Goal: Task Accomplishment & Management: Complete application form

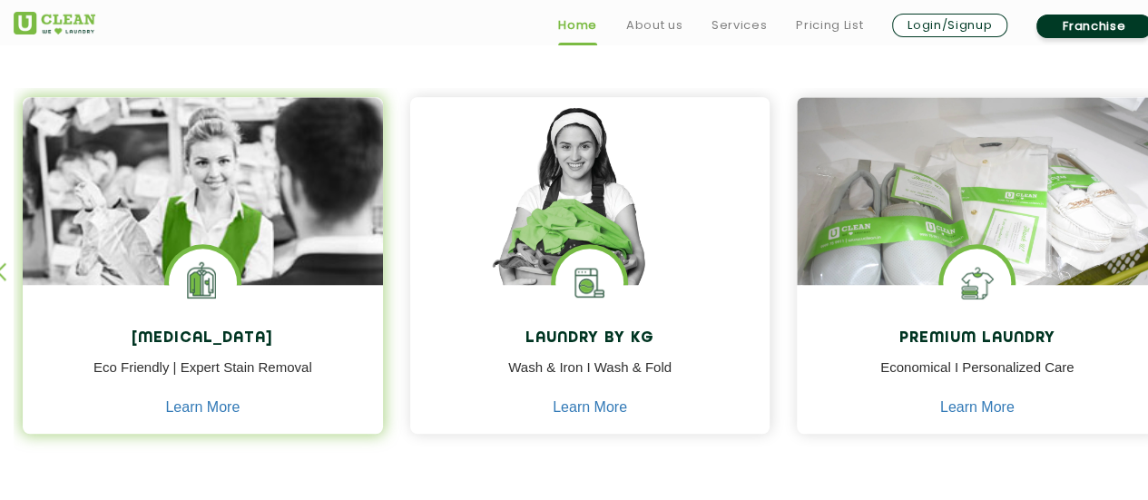
scroll to position [765, 0]
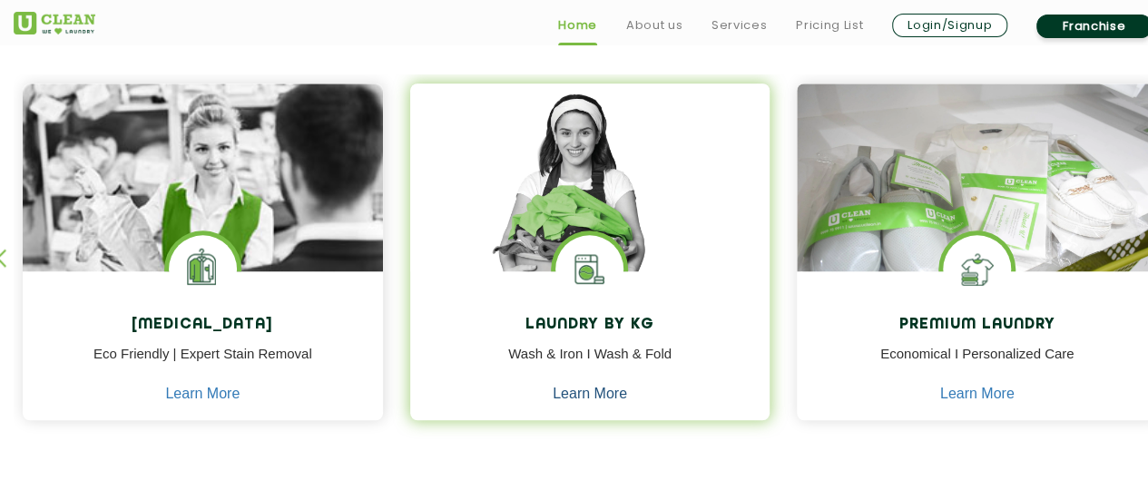
click at [592, 397] on link "Learn More" at bounding box center [590, 394] width 74 height 16
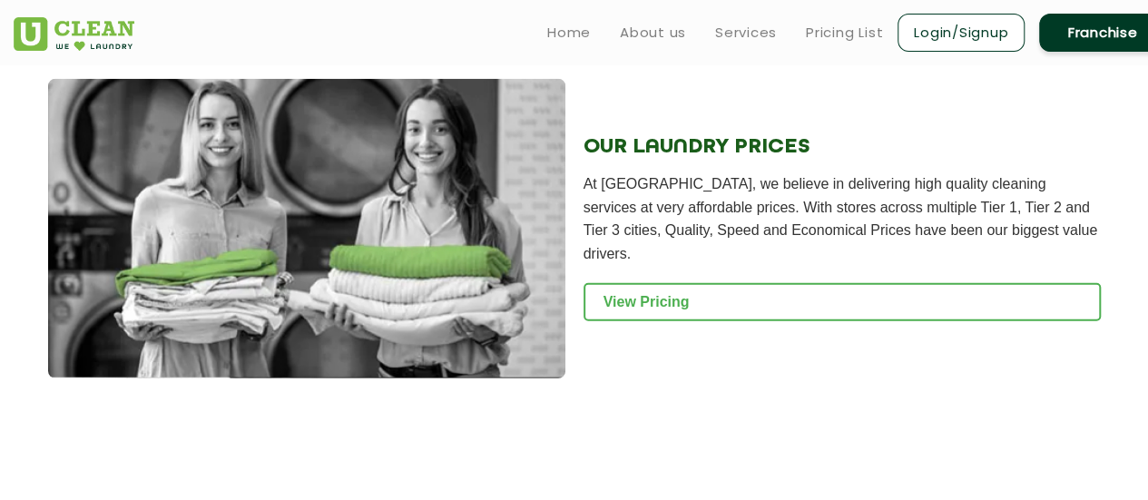
scroll to position [2471, 0]
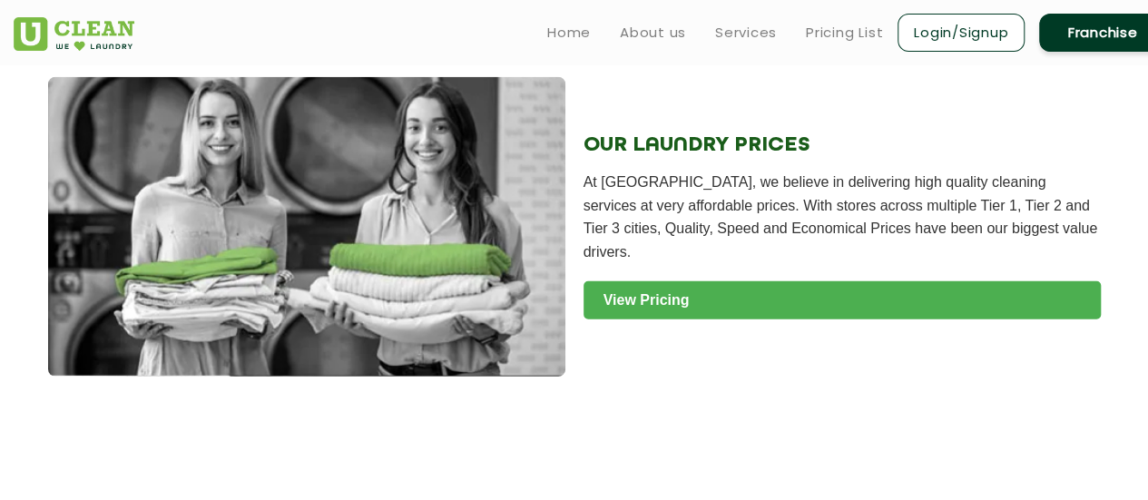
click at [835, 293] on link "View Pricing" at bounding box center [842, 300] width 517 height 38
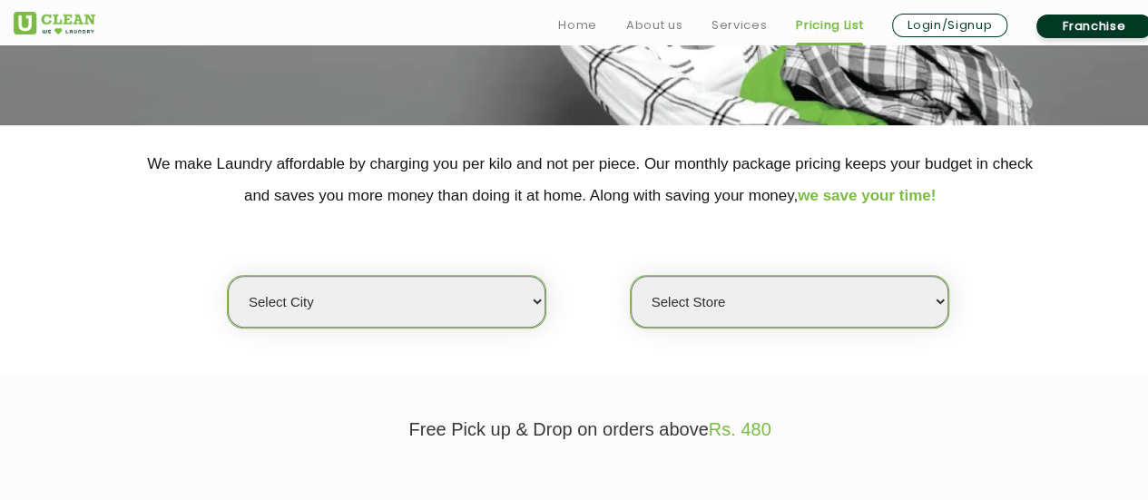
scroll to position [295, 0]
click at [505, 311] on select "Select city [GEOGRAPHIC_DATA] [GEOGRAPHIC_DATA] [GEOGRAPHIC_DATA] [GEOGRAPHIC_D…" at bounding box center [387, 301] width 318 height 52
select select "195"
click at [228, 275] on select "Select city [GEOGRAPHIC_DATA] [GEOGRAPHIC_DATA] [GEOGRAPHIC_DATA] [GEOGRAPHIC_D…" at bounding box center [387, 301] width 318 height 52
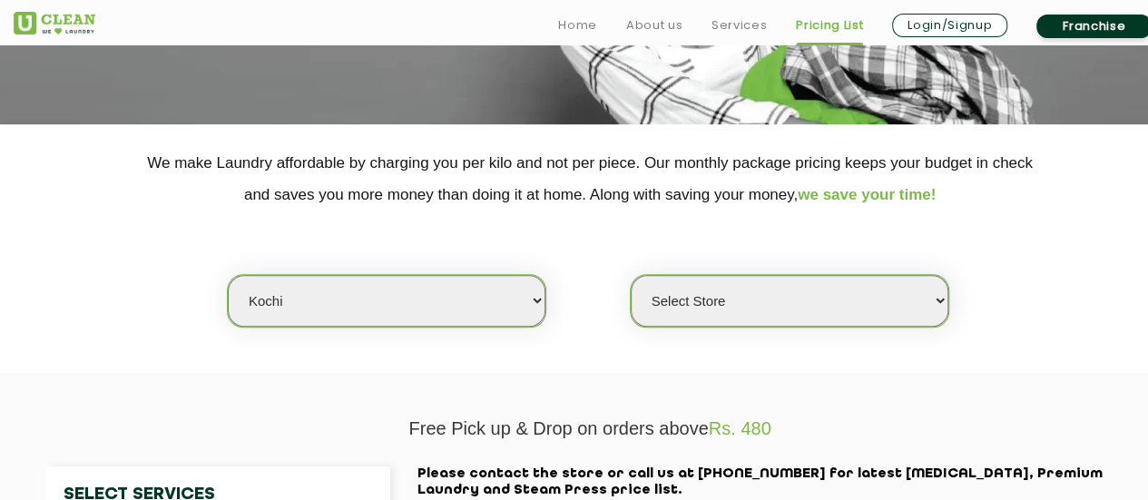
click at [703, 304] on select "Select Store [GEOGRAPHIC_DATA]" at bounding box center [790, 301] width 318 height 52
select select "593"
click at [631, 275] on select "Select Store [GEOGRAPHIC_DATA]" at bounding box center [790, 301] width 318 height 52
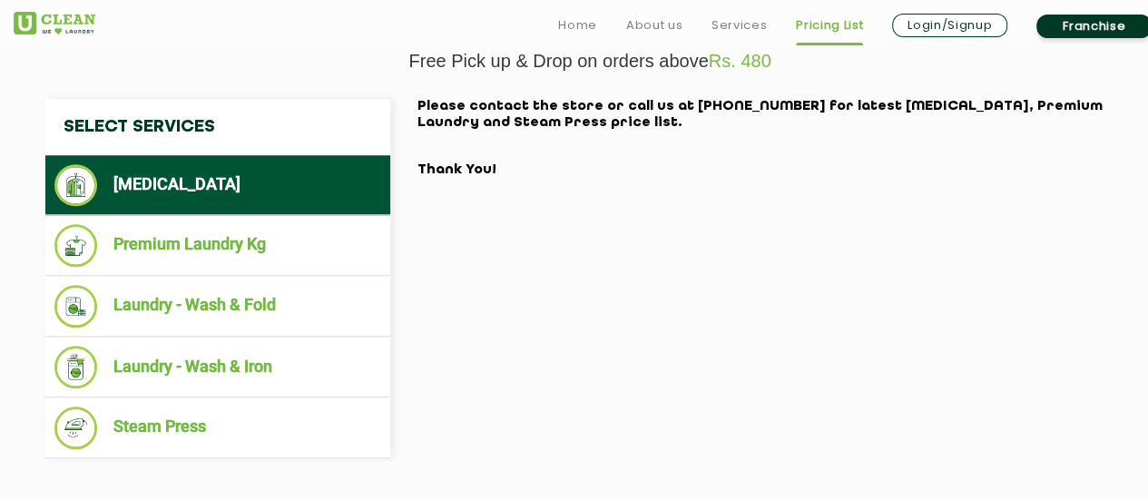
scroll to position [669, 0]
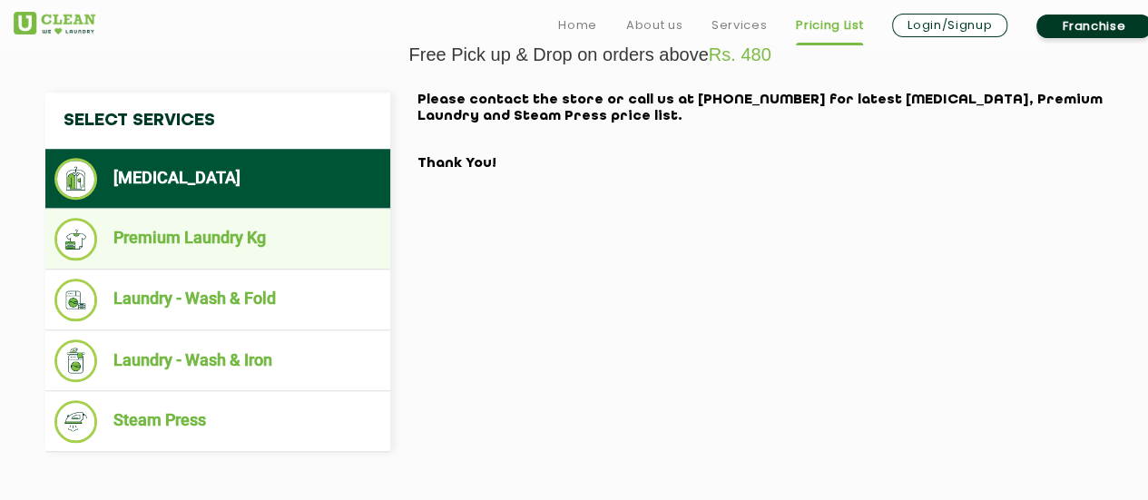
click at [280, 221] on li "Premium Laundry Kg" at bounding box center [217, 239] width 327 height 43
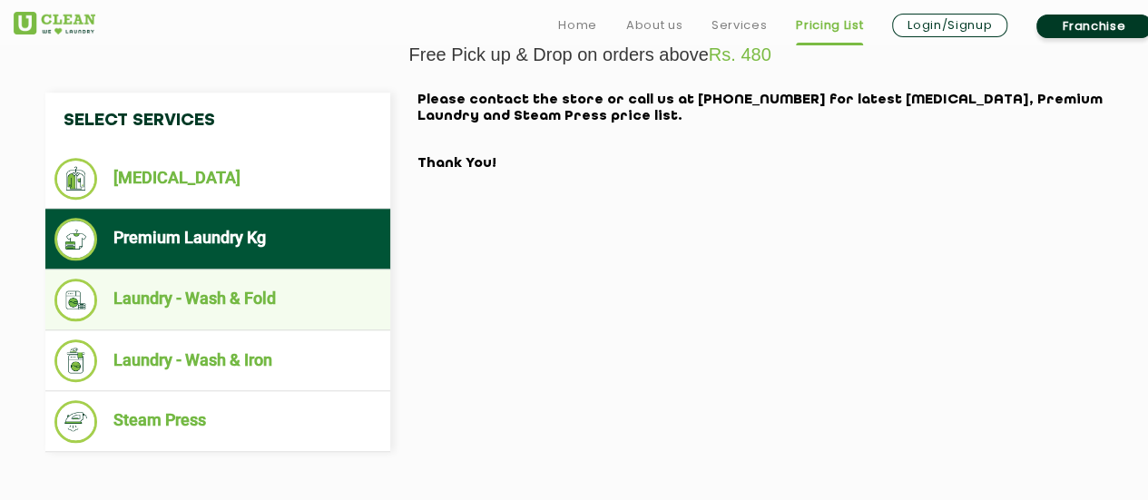
click at [211, 279] on li "Laundry - Wash & Fold" at bounding box center [217, 300] width 327 height 43
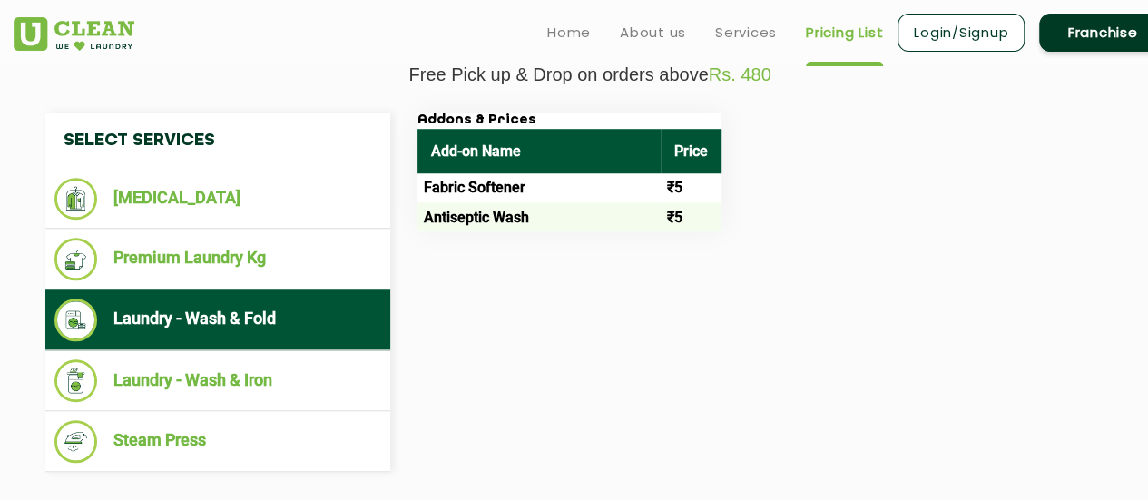
scroll to position [650, 0]
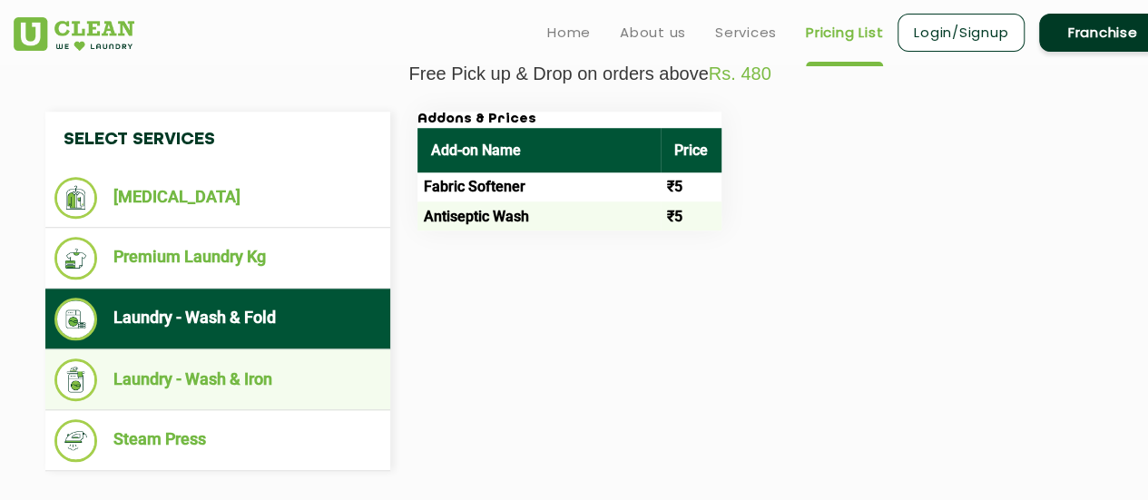
click at [185, 385] on li "Laundry - Wash & Iron" at bounding box center [217, 380] width 327 height 43
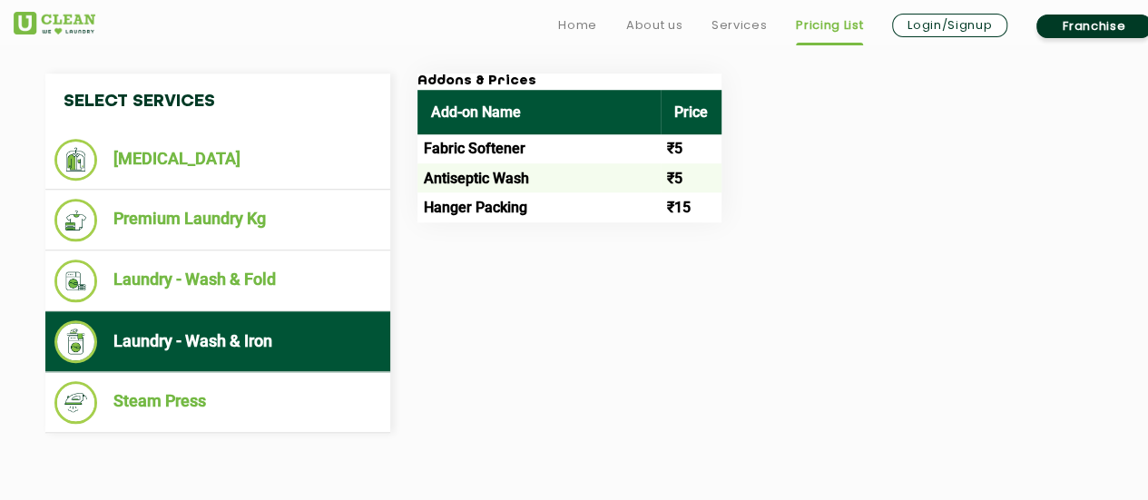
scroll to position [692, 0]
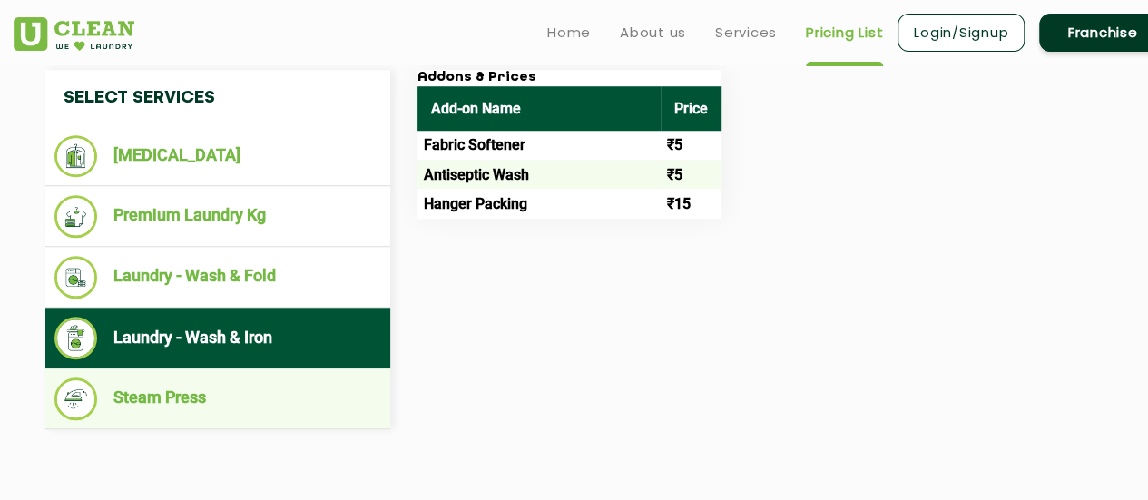
click at [184, 395] on li "Steam Press" at bounding box center [217, 399] width 327 height 43
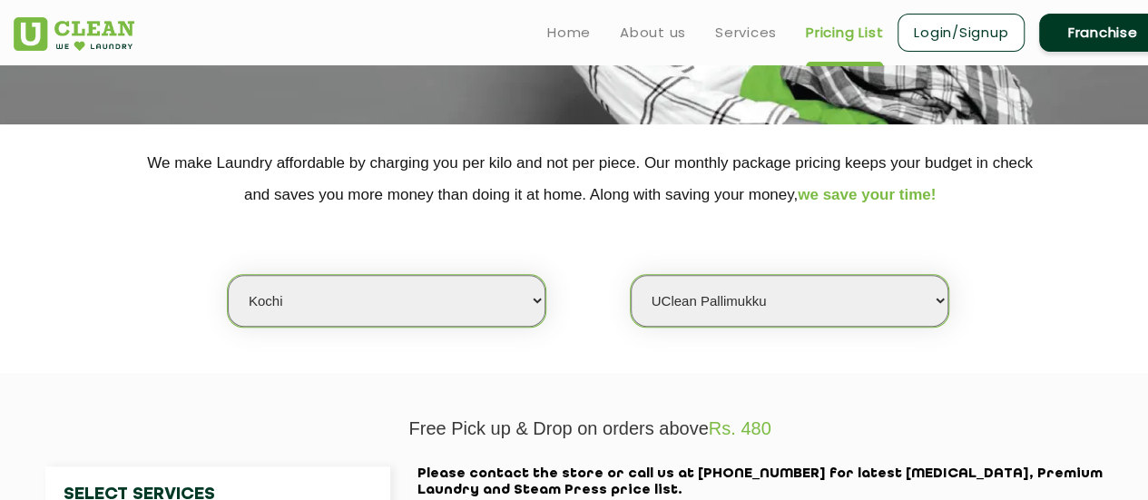
scroll to position [299, 0]
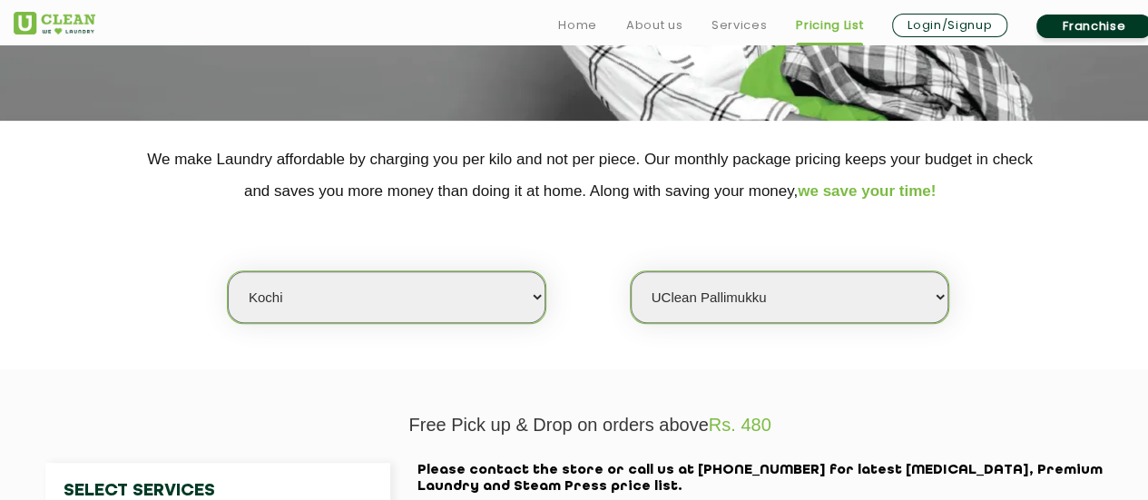
click at [768, 291] on select "Select Store [GEOGRAPHIC_DATA]" at bounding box center [790, 297] width 318 height 52
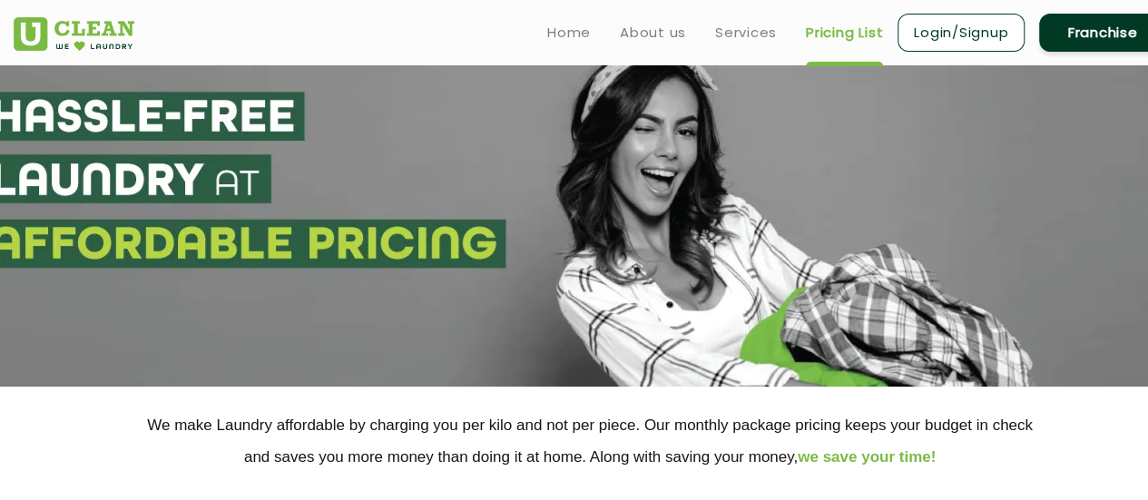
scroll to position [0, 0]
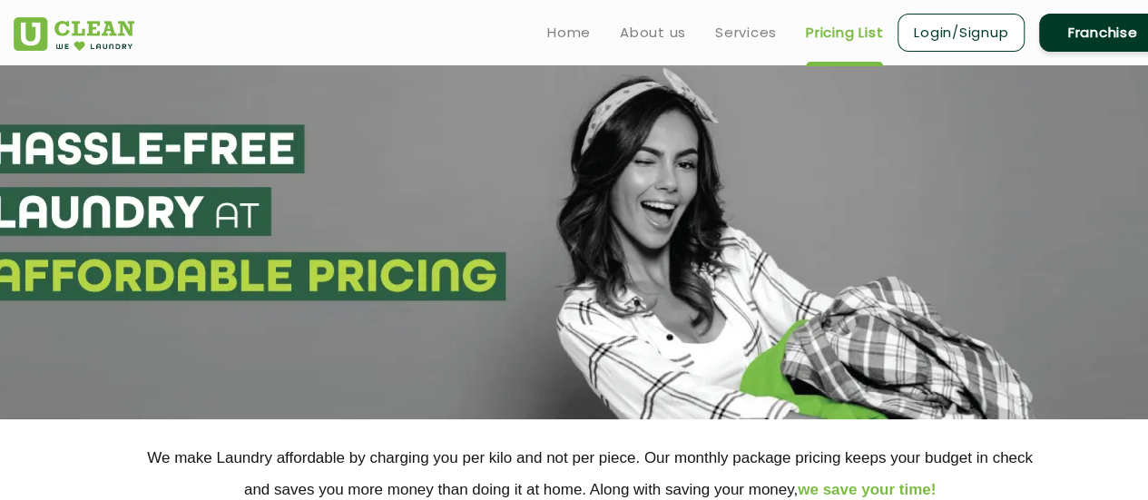
click at [1117, 35] on link "Franchise" at bounding box center [1102, 33] width 127 height 38
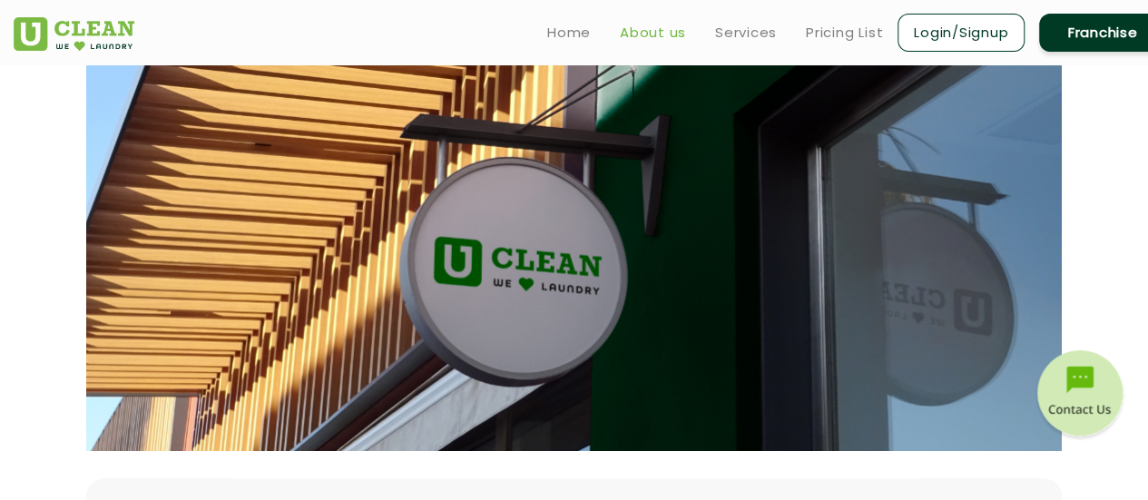
click at [672, 25] on link "About us" at bounding box center [653, 33] width 66 height 22
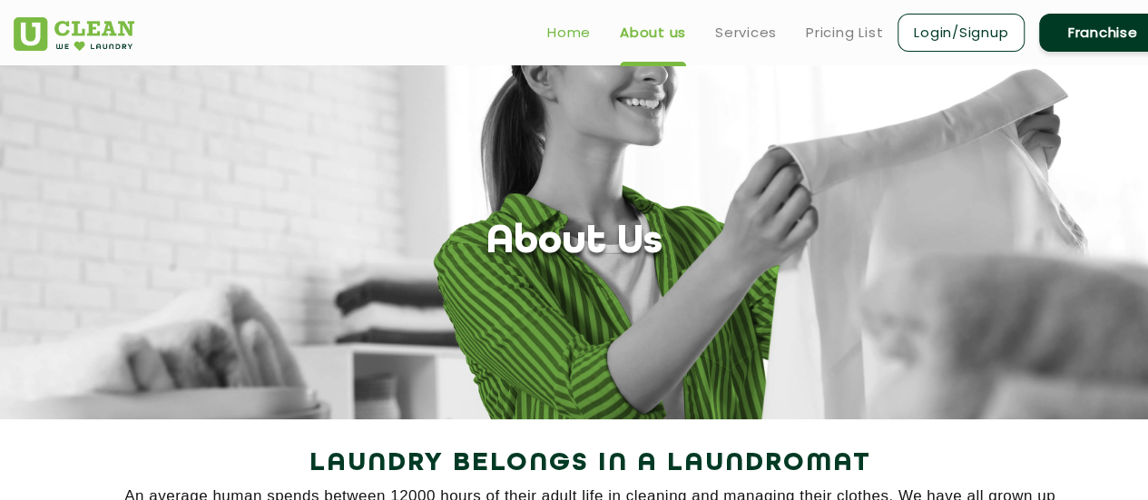
click at [568, 31] on link "Home" at bounding box center [569, 33] width 44 height 22
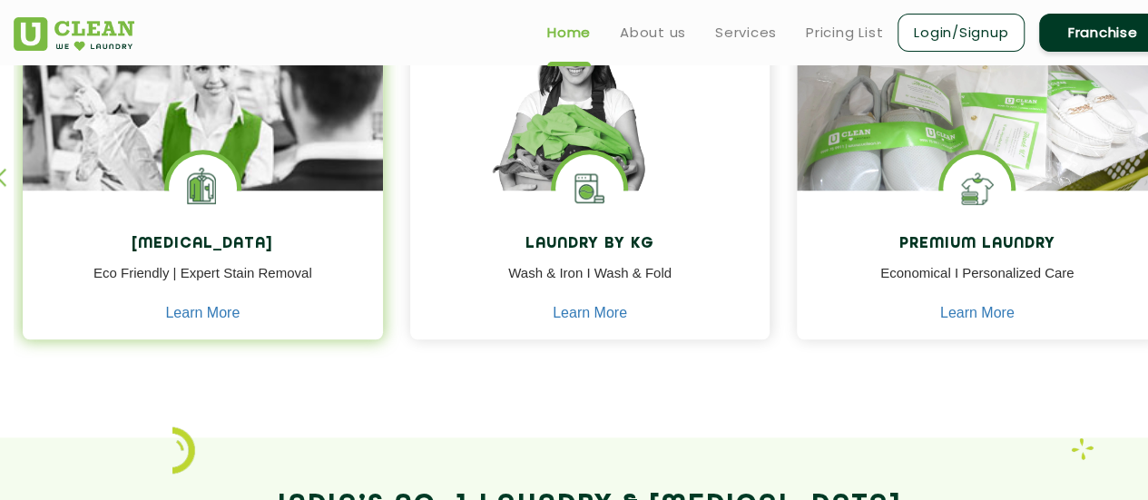
scroll to position [845, 0]
click at [209, 217] on img at bounding box center [203, 189] width 68 height 68
click at [208, 317] on link "Learn More" at bounding box center [202, 314] width 74 height 16
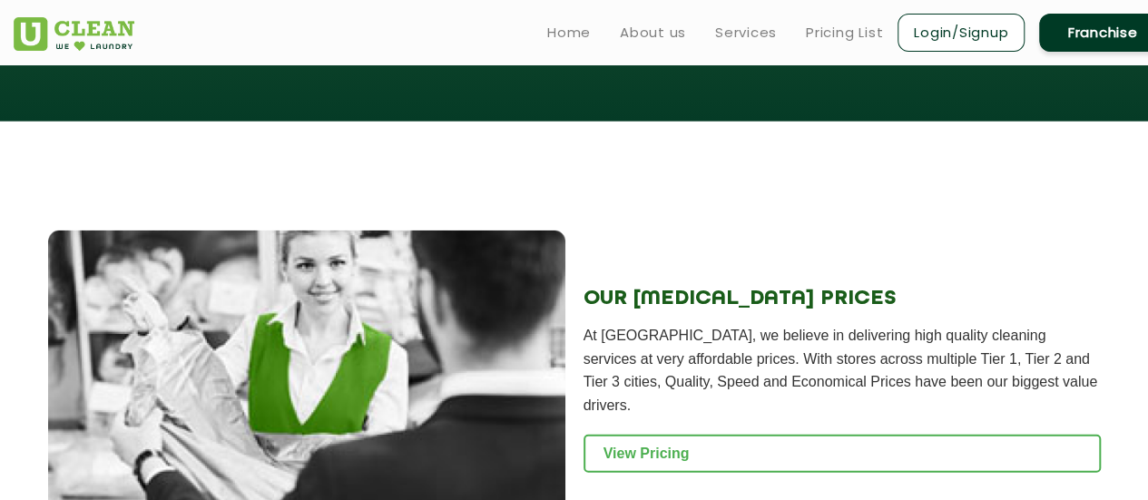
scroll to position [2072, 0]
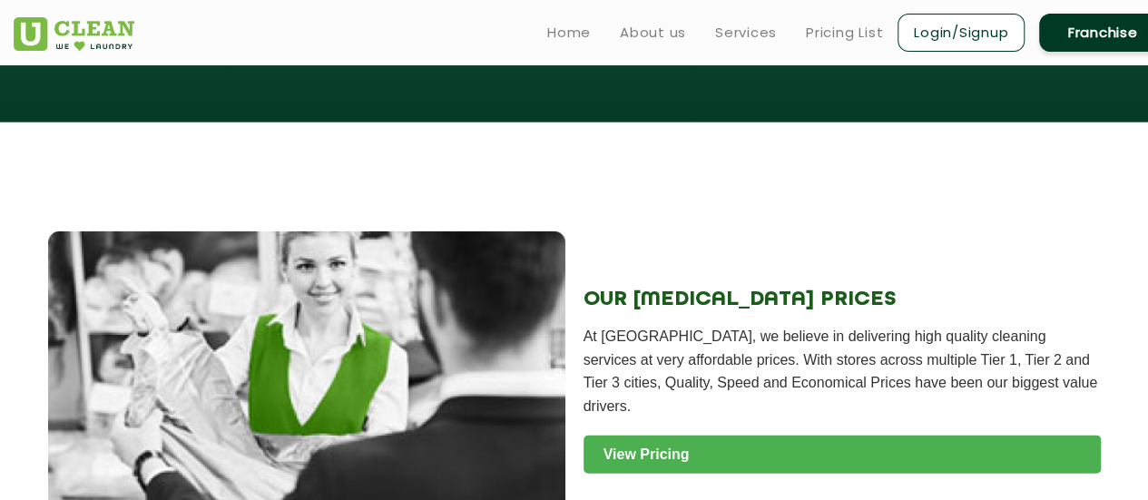
click at [651, 436] on link "View Pricing" at bounding box center [842, 455] width 517 height 38
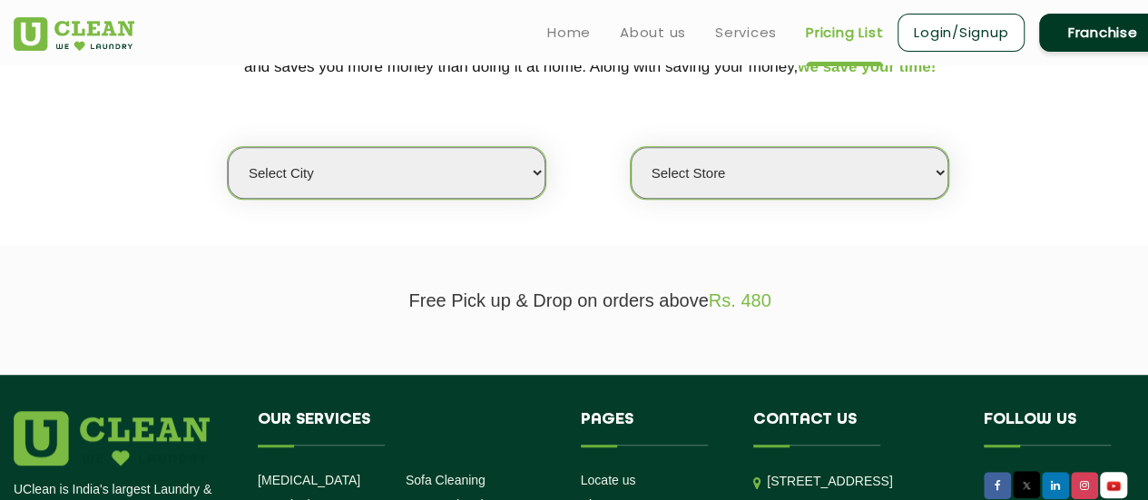
scroll to position [424, 0]
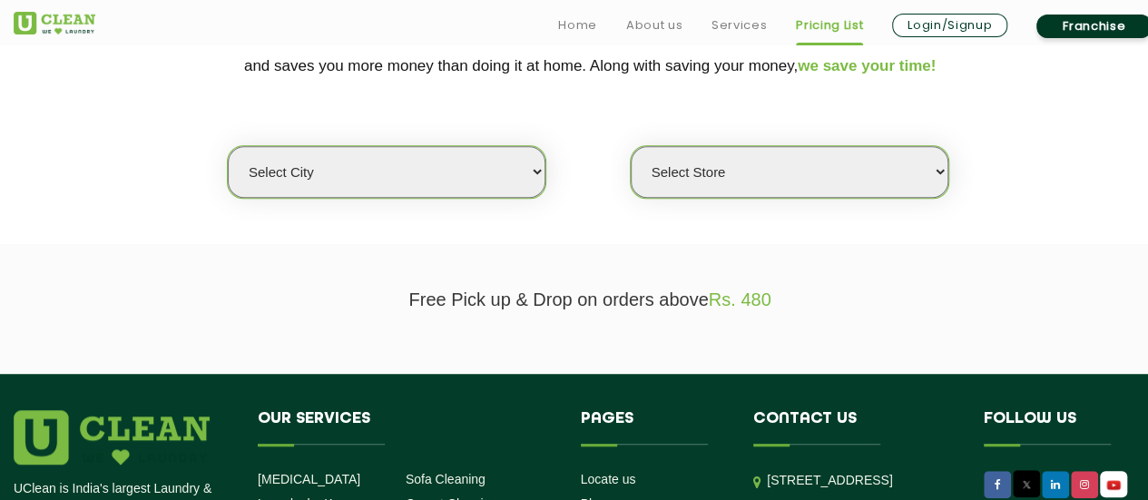
click at [495, 137] on div "Select city [GEOGRAPHIC_DATA] [GEOGRAPHIC_DATA] [GEOGRAPHIC_DATA] [GEOGRAPHIC_D…" at bounding box center [590, 140] width 1180 height 117
click at [414, 167] on select "Select city Aalo Agartala Agra Ahmedabad Akola Aligarh Alwar - UClean Select Am…" at bounding box center [387, 172] width 318 height 52
select select "195"
click at [228, 146] on select "Select city [GEOGRAPHIC_DATA] [GEOGRAPHIC_DATA] [GEOGRAPHIC_DATA] [GEOGRAPHIC_D…" at bounding box center [387, 172] width 318 height 52
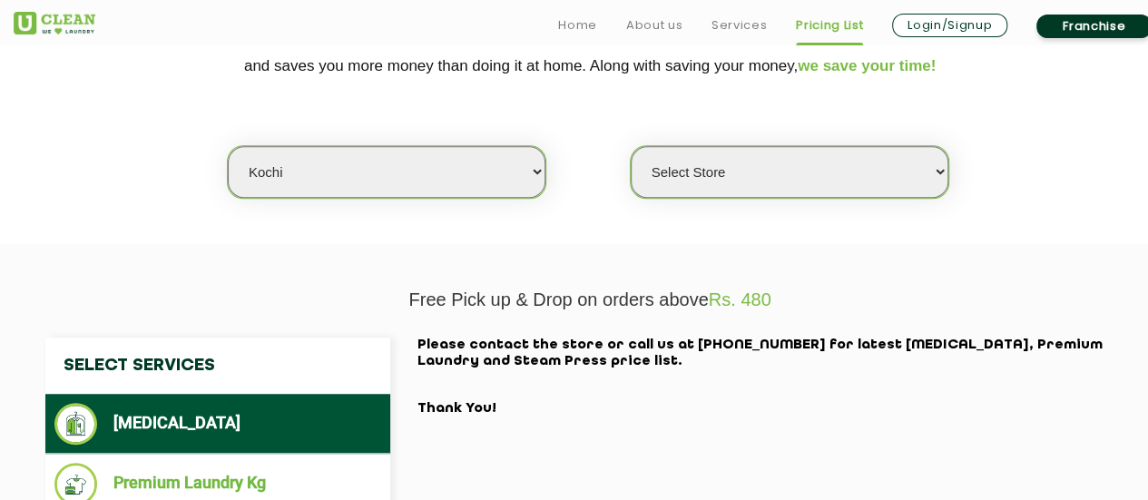
click at [854, 168] on select "Select Store [GEOGRAPHIC_DATA]" at bounding box center [790, 172] width 318 height 52
select select "593"
click at [631, 146] on select "Select Store [GEOGRAPHIC_DATA]" at bounding box center [790, 172] width 318 height 52
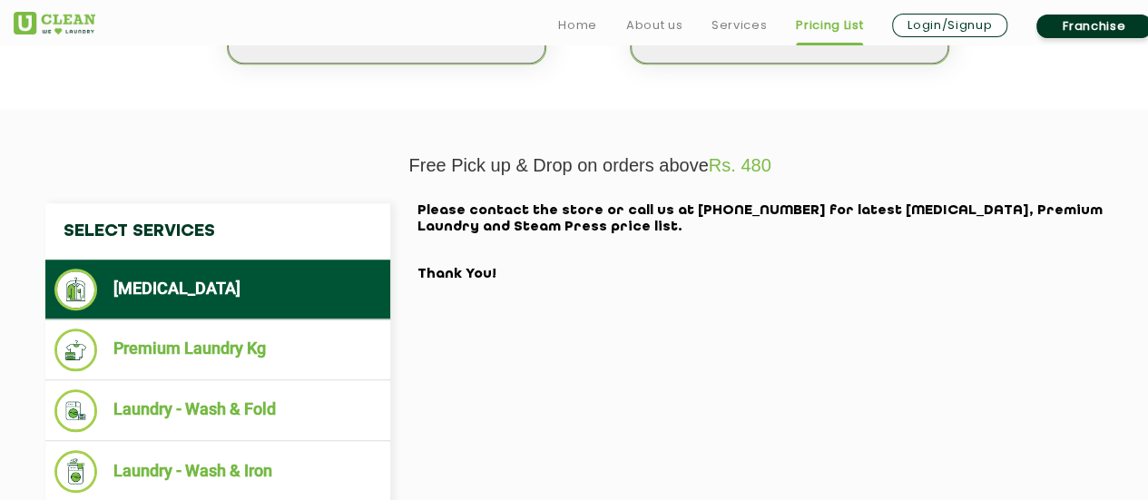
scroll to position [567, 0]
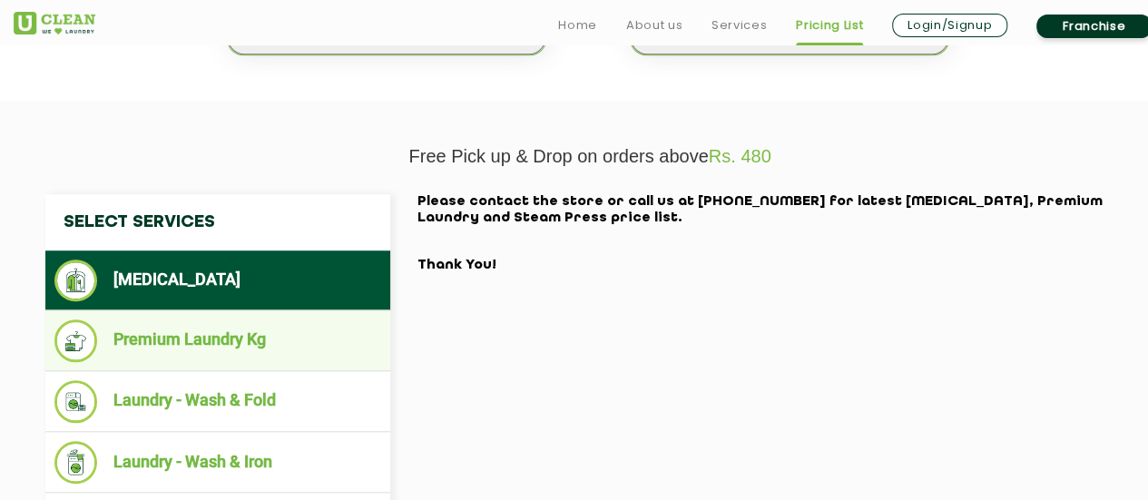
click at [280, 336] on li "Premium Laundry Kg" at bounding box center [217, 341] width 327 height 43
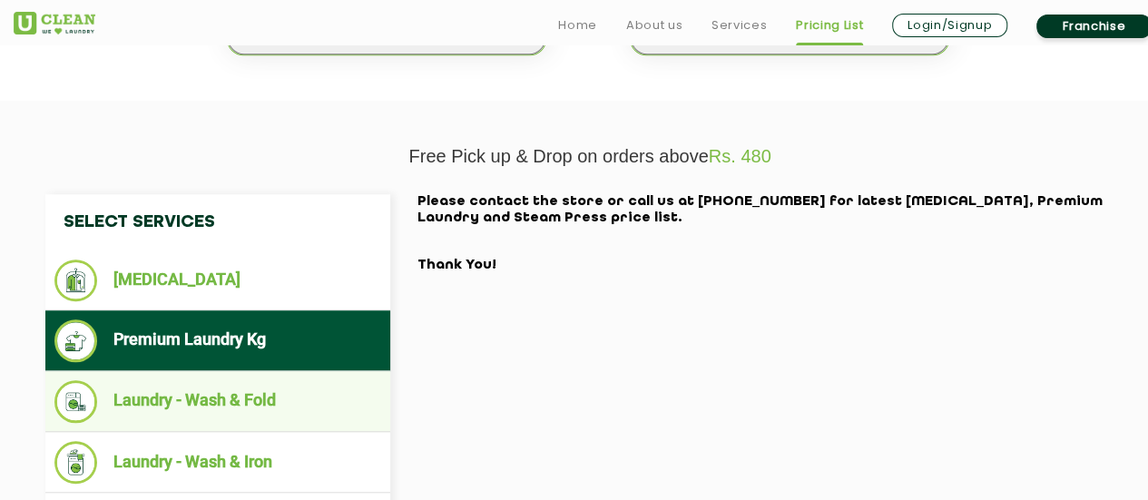
click at [174, 400] on li "Laundry - Wash & Fold" at bounding box center [217, 401] width 327 height 43
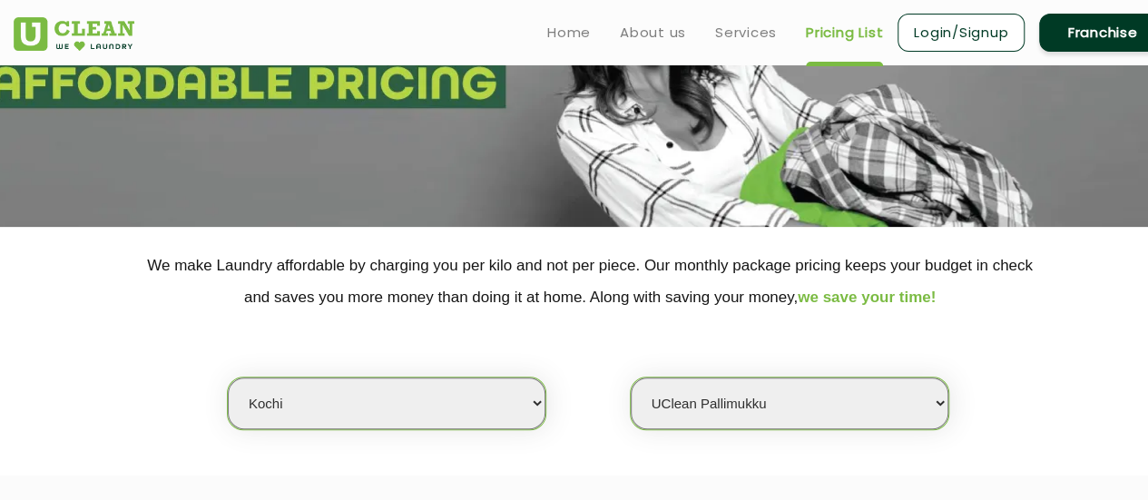
scroll to position [0, 0]
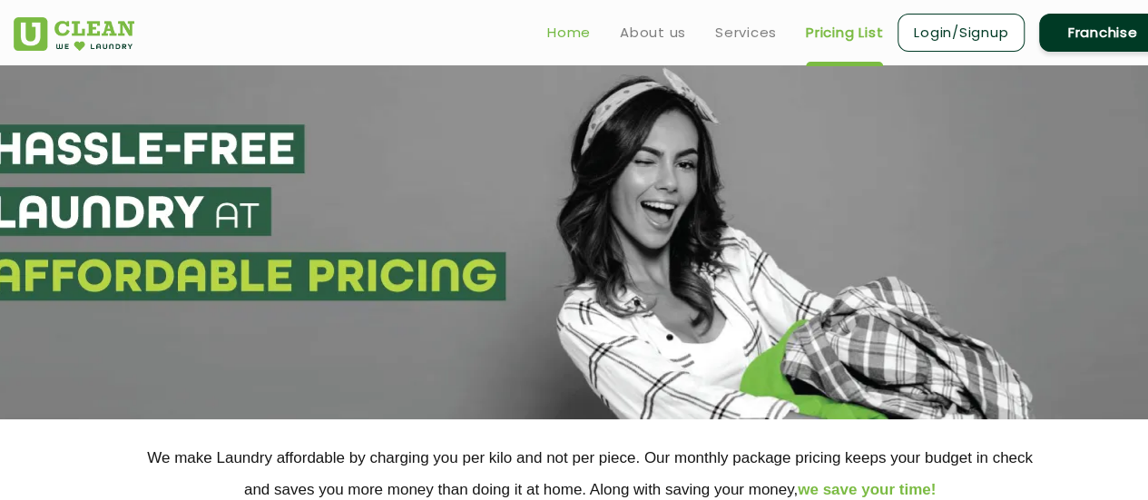
click at [559, 39] on link "Home" at bounding box center [569, 33] width 44 height 22
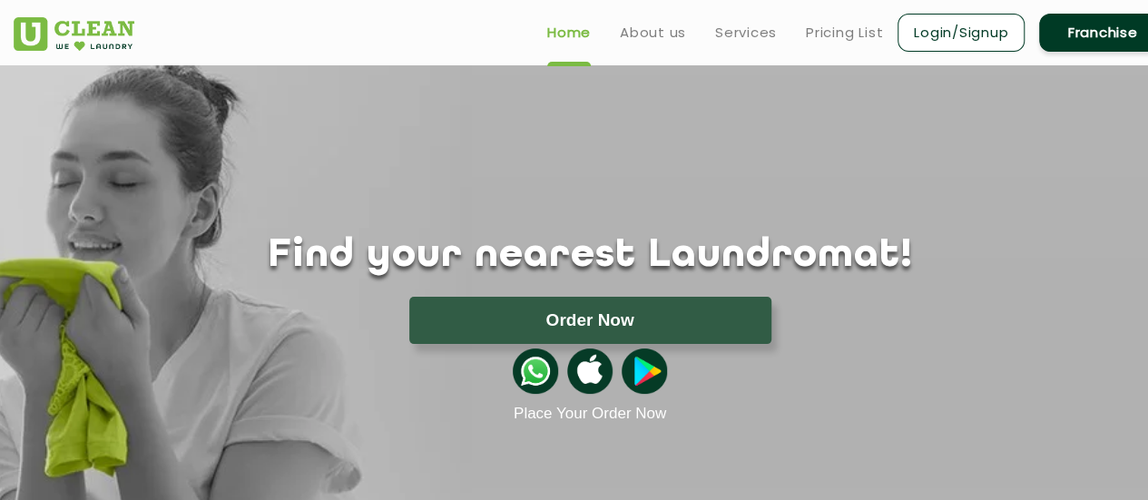
click at [940, 37] on link "Login/Signup" at bounding box center [961, 33] width 127 height 38
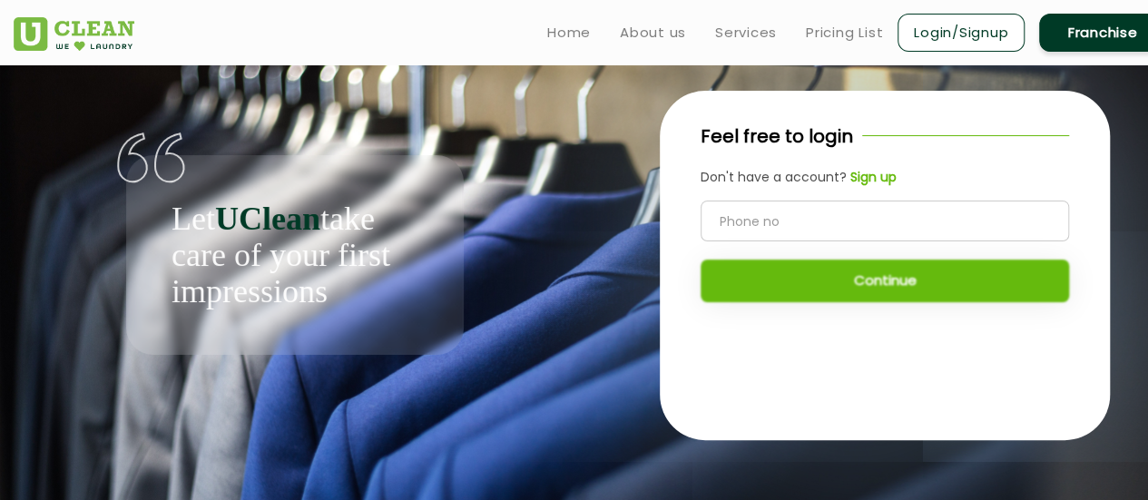
click at [1093, 27] on link "Franchise" at bounding box center [1102, 33] width 127 height 38
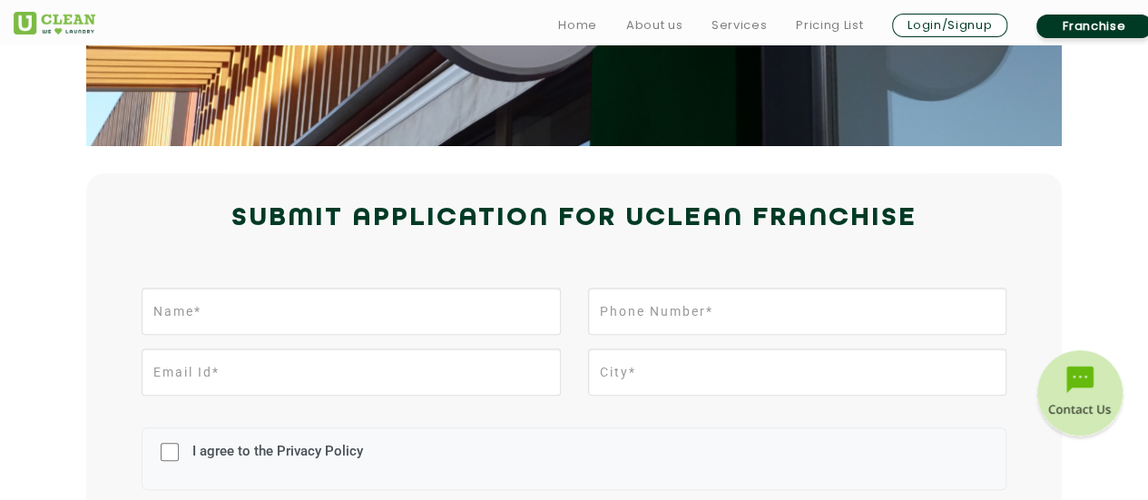
scroll to position [314, 0]
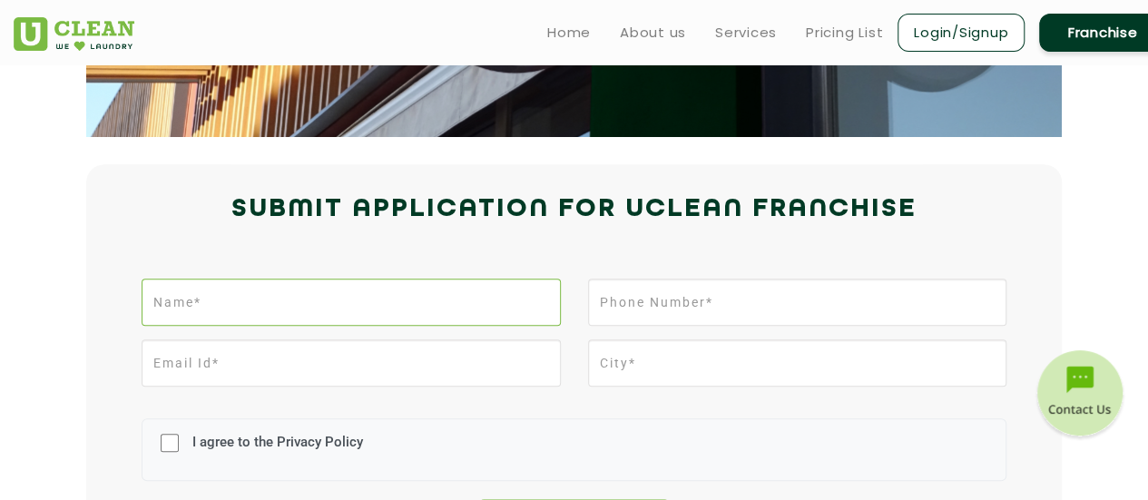
click at [301, 290] on input "text" at bounding box center [351, 302] width 418 height 47
type input "SHEMEER"
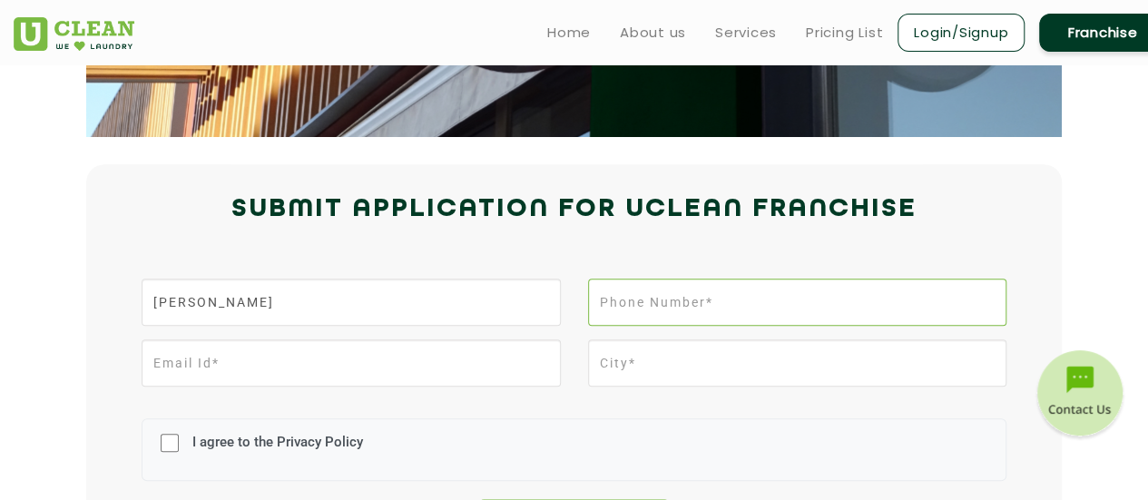
click at [639, 324] on input "tel" at bounding box center [797, 302] width 418 height 47
type input "9061230077"
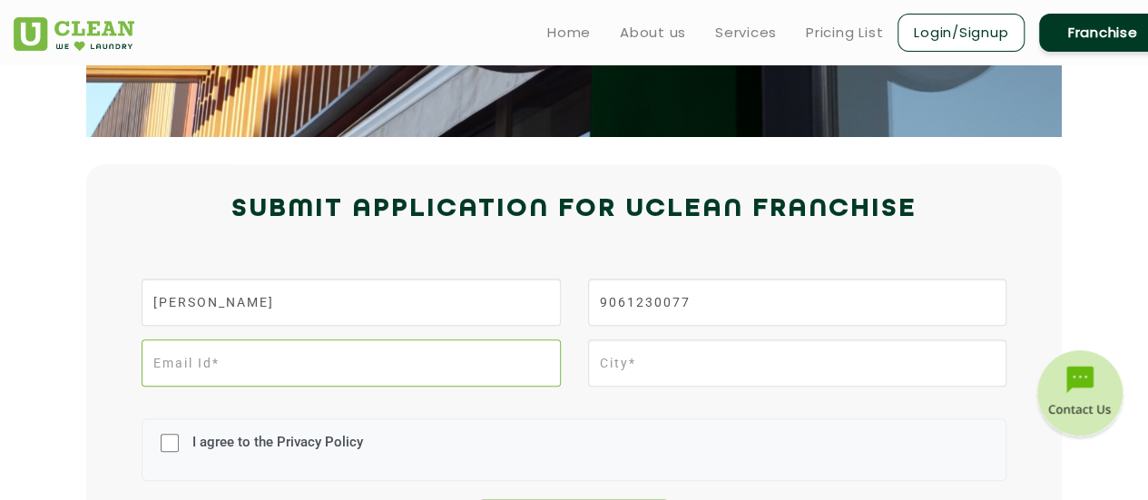
click at [458, 363] on input "email" at bounding box center [351, 363] width 418 height 47
type input "shemeer.a2000@gmail.com"
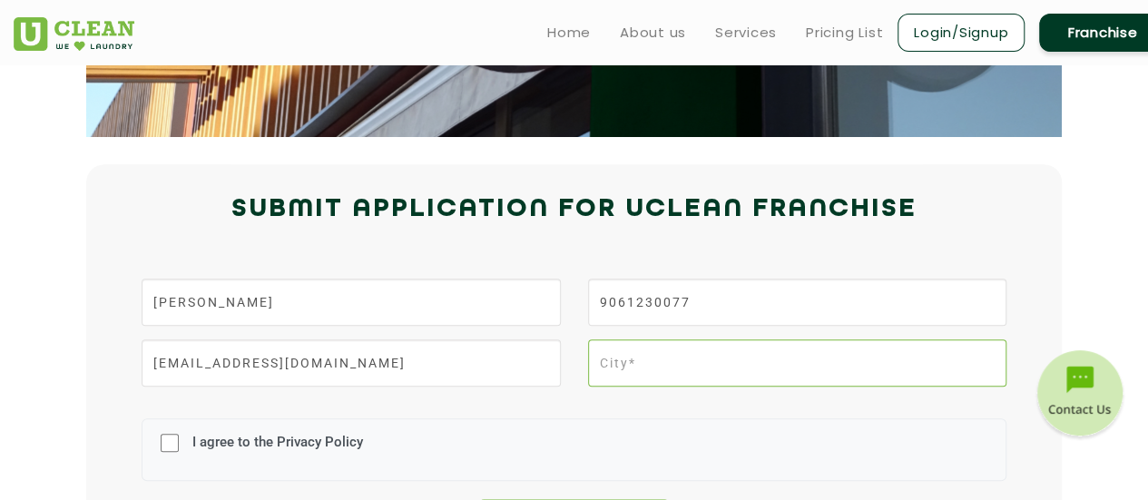
click at [645, 367] on input "text" at bounding box center [797, 363] width 418 height 47
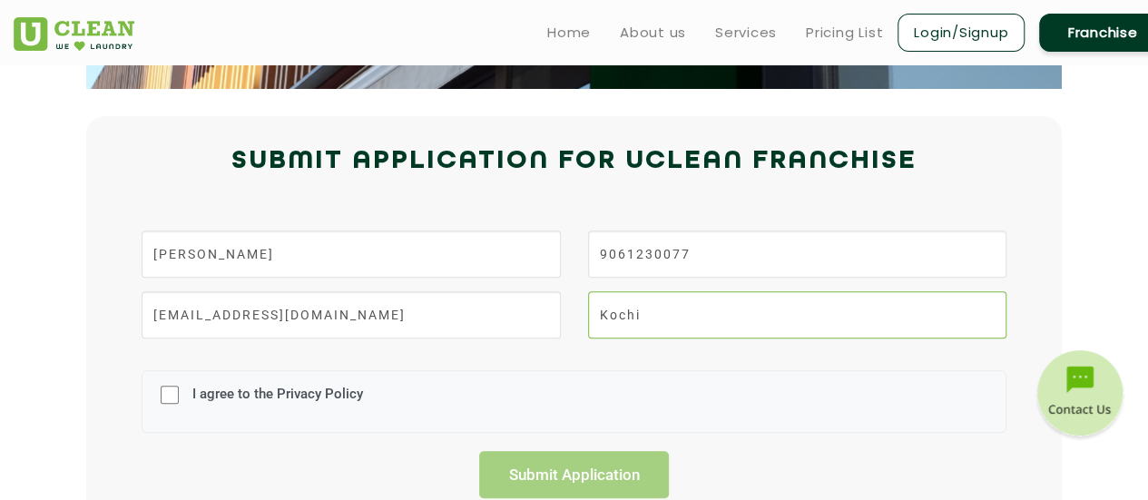
scroll to position [369, 0]
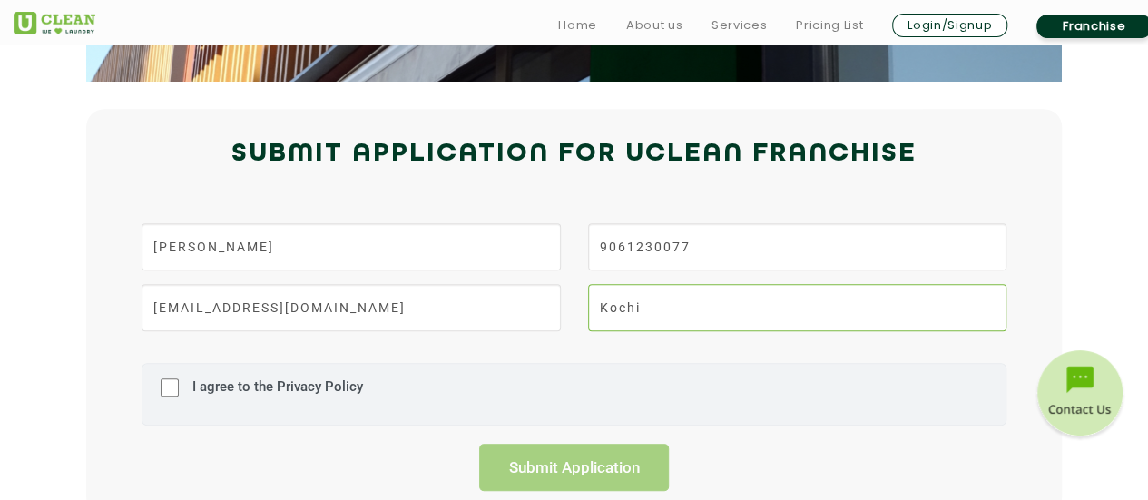
type input "Kochi"
click at [181, 390] on div "I agree to the Privacy Policy" at bounding box center [574, 394] width 865 height 63
click at [169, 389] on input "I agree to the Privacy Policy" at bounding box center [170, 387] width 18 height 47
checkbox input "true"
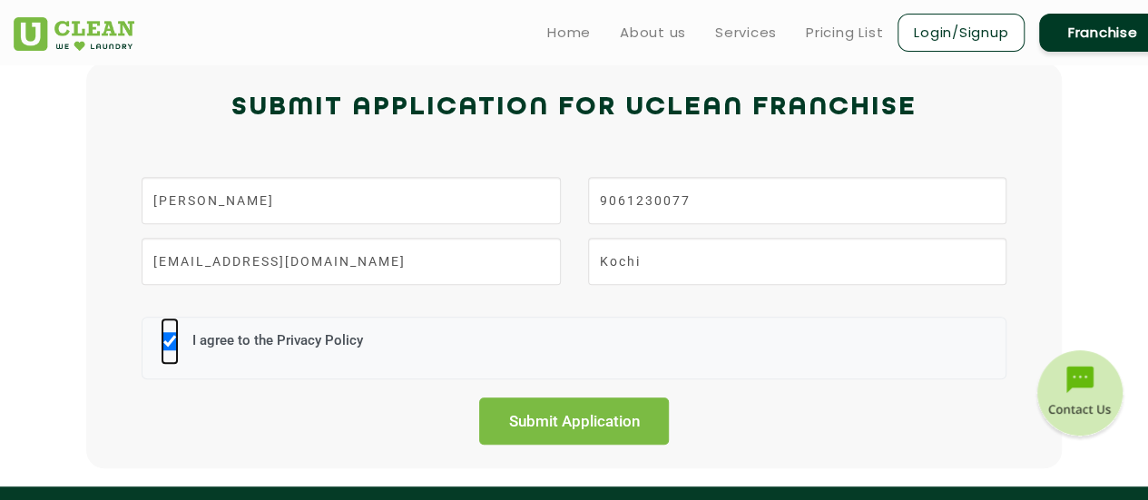
scroll to position [417, 0]
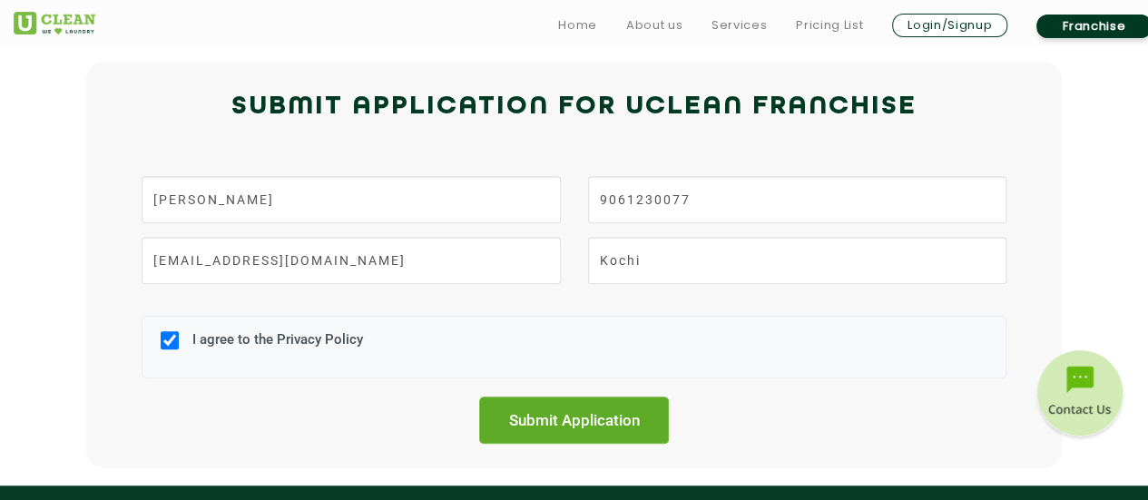
click at [566, 425] on input "Submit Application" at bounding box center [574, 420] width 191 height 47
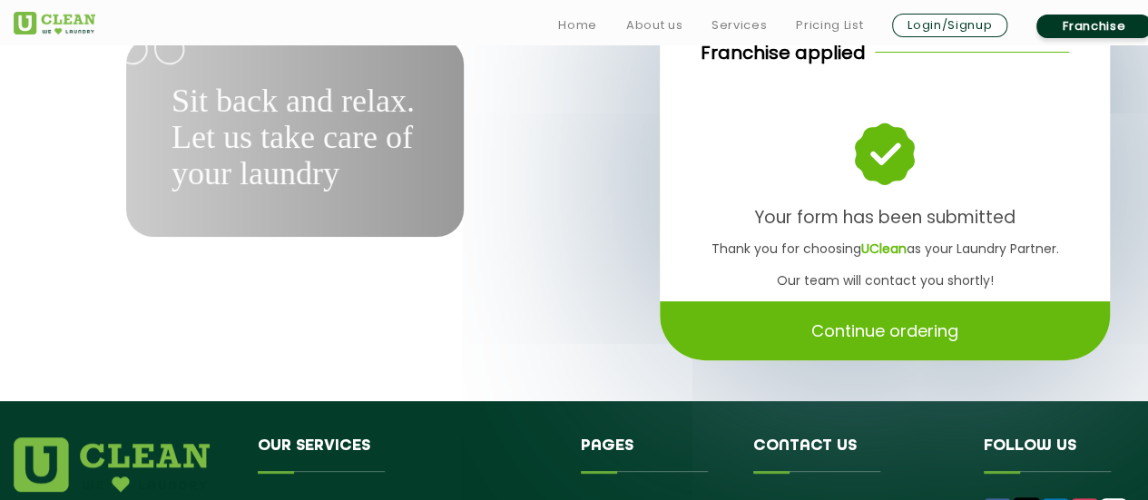
scroll to position [122, 0]
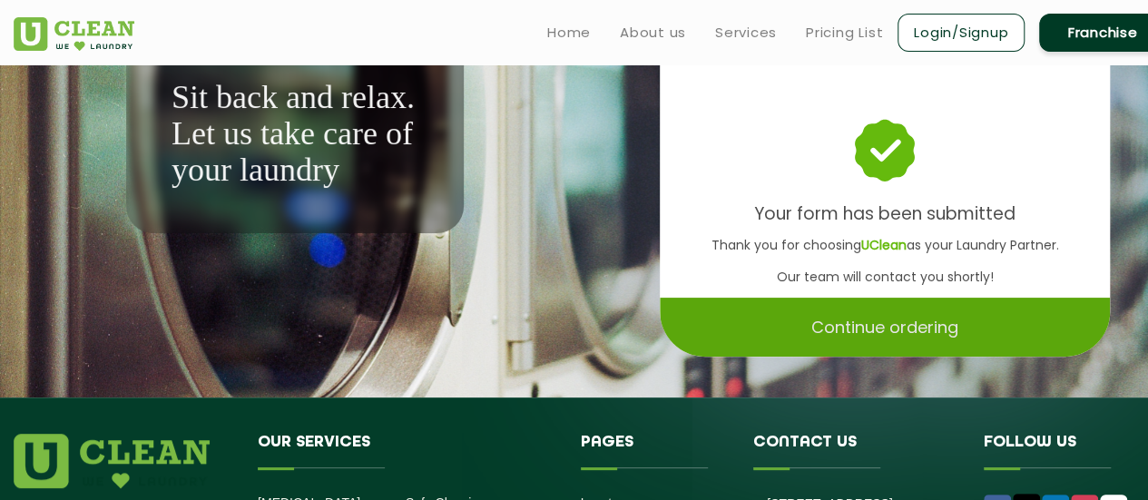
click at [864, 319] on p "Continue ordering" at bounding box center [885, 327] width 147 height 32
